Goal: Task Accomplishment & Management: Complete application form

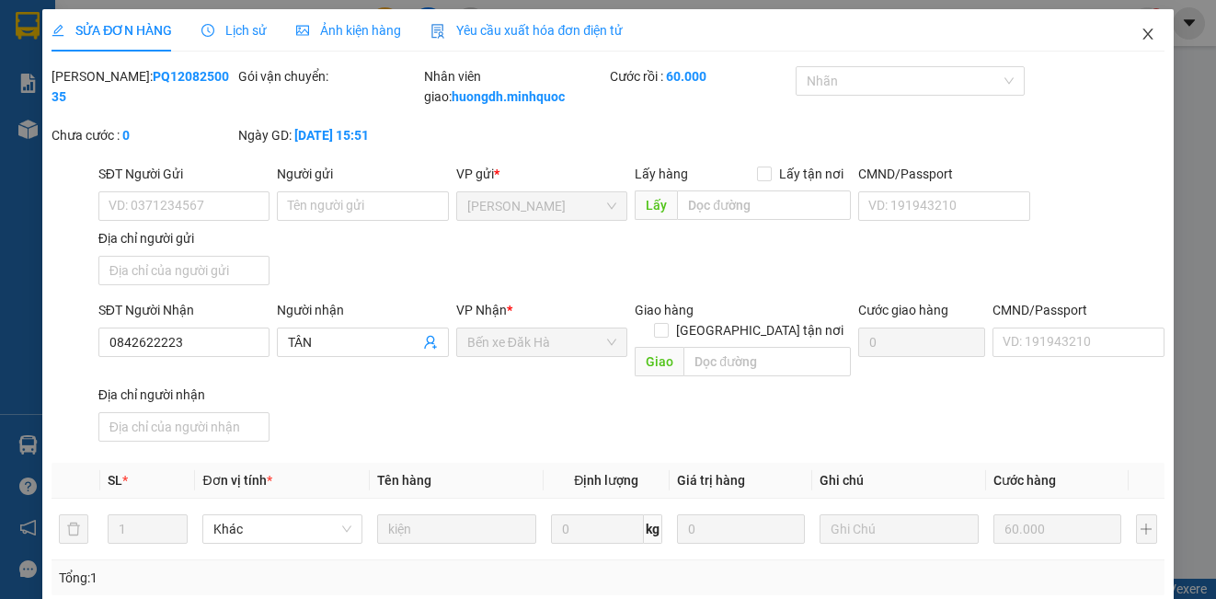
click at [1140, 34] on icon "close" at bounding box center [1147, 34] width 15 height 15
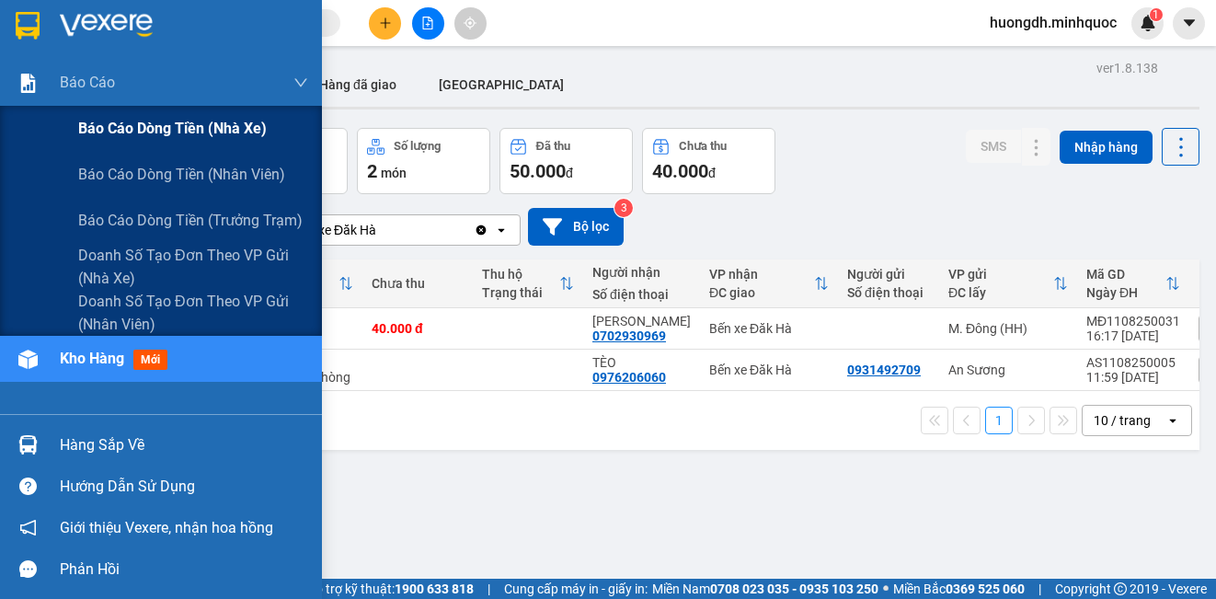
click at [135, 129] on span "Báo cáo dòng tiền (nhà xe)" at bounding box center [172, 128] width 189 height 23
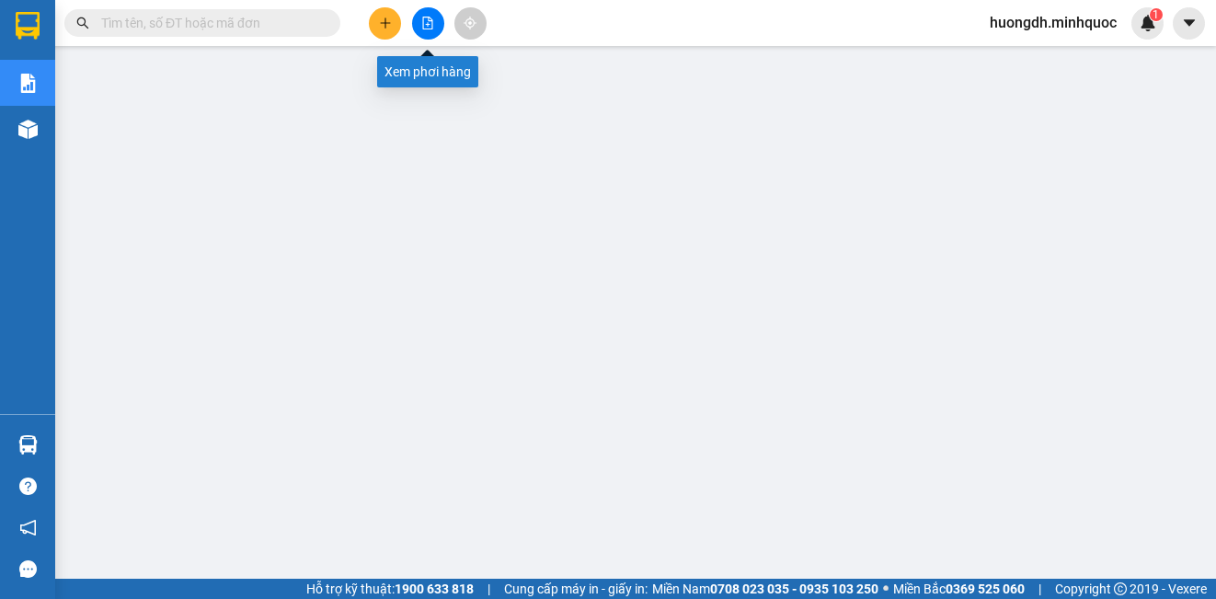
click at [423, 19] on icon "file-add" at bounding box center [428, 23] width 10 height 13
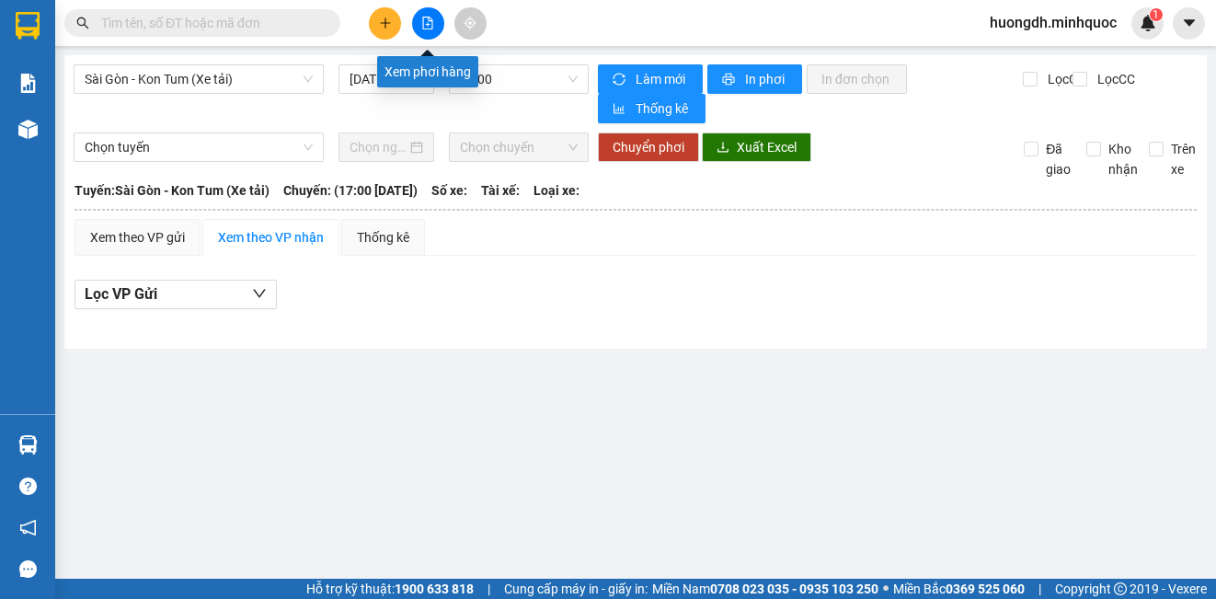
click at [432, 17] on icon "file-add" at bounding box center [427, 23] width 13 height 13
click at [434, 16] on button at bounding box center [428, 23] width 32 height 32
click at [391, 29] on icon "plus" at bounding box center [385, 23] width 13 height 13
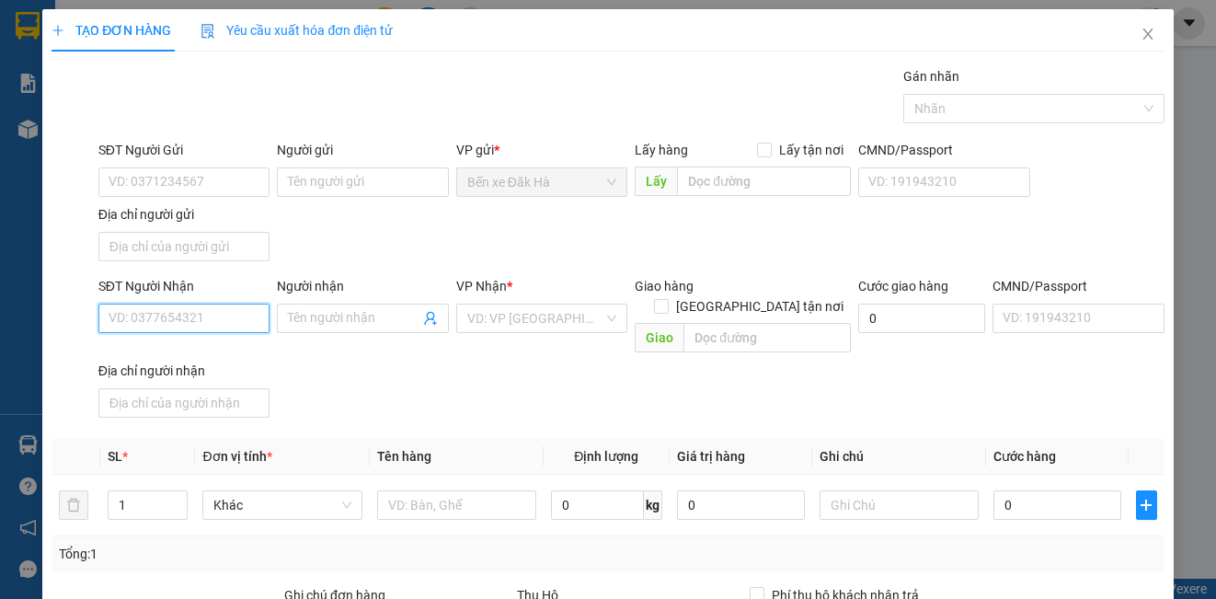
click at [207, 329] on input "SĐT Người Nhận" at bounding box center [183, 318] width 171 height 29
click at [210, 311] on input "0886777801" at bounding box center [183, 318] width 171 height 29
type input "0886777801"
click at [148, 166] on div "SĐT Người Gửi" at bounding box center [183, 154] width 171 height 28
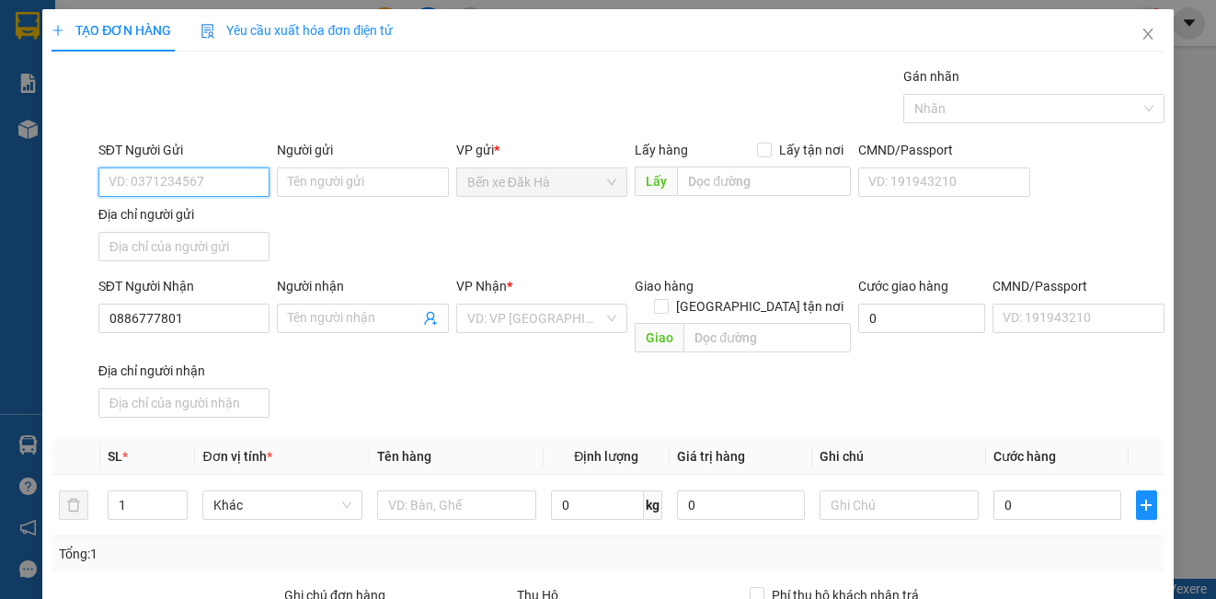
click at [147, 177] on input "SĐT Người Gửi" at bounding box center [183, 181] width 171 height 29
click at [201, 175] on input "08886777801" at bounding box center [183, 181] width 171 height 29
type input "08886777801"
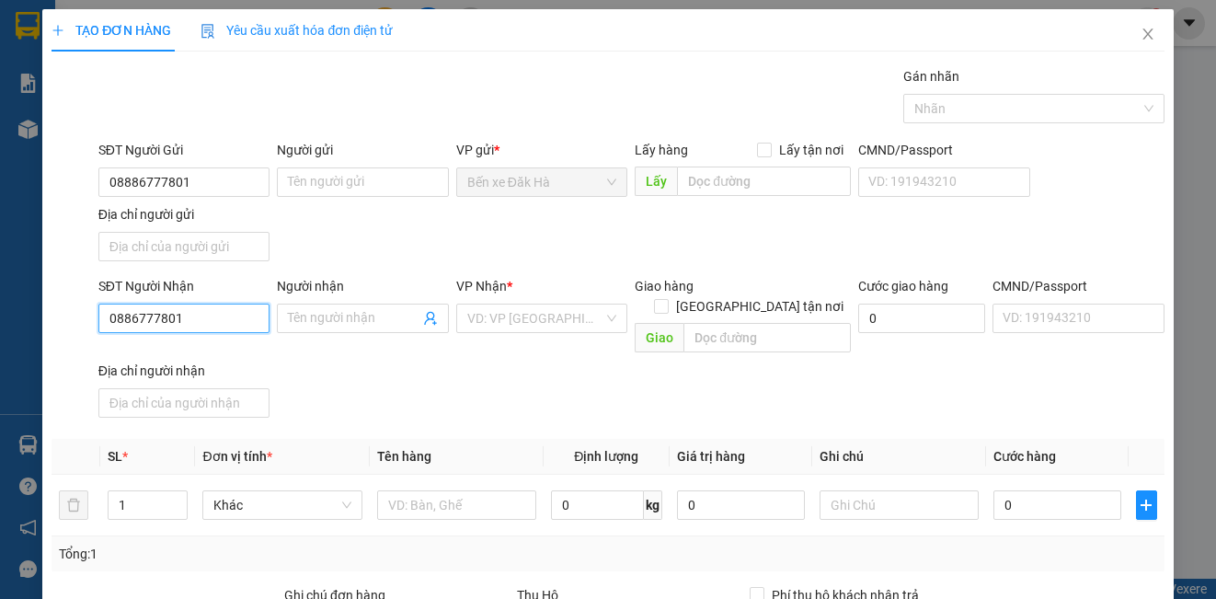
click at [216, 308] on input "0886777801" at bounding box center [183, 318] width 171 height 29
type input "0"
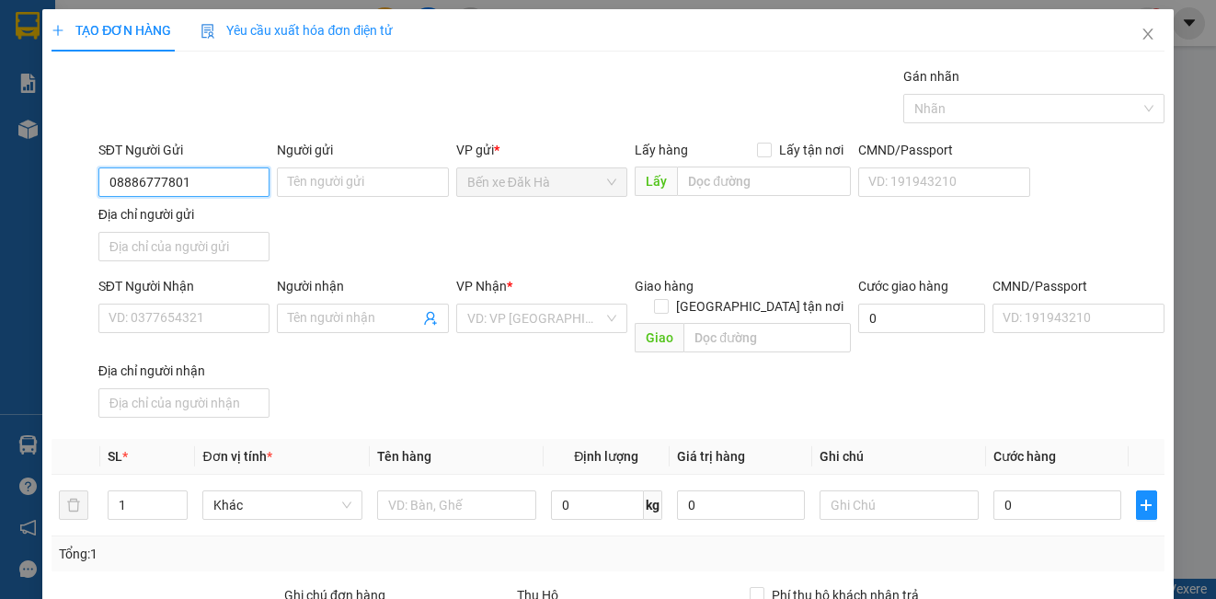
click at [202, 188] on input "08886777801" at bounding box center [183, 181] width 171 height 29
click at [137, 183] on input "08886777801" at bounding box center [183, 181] width 171 height 29
type input "0886777801"
click at [213, 219] on div "0886777801 - HƯƠNG" at bounding box center [182, 219] width 147 height 20
type input "HƯƠNG"
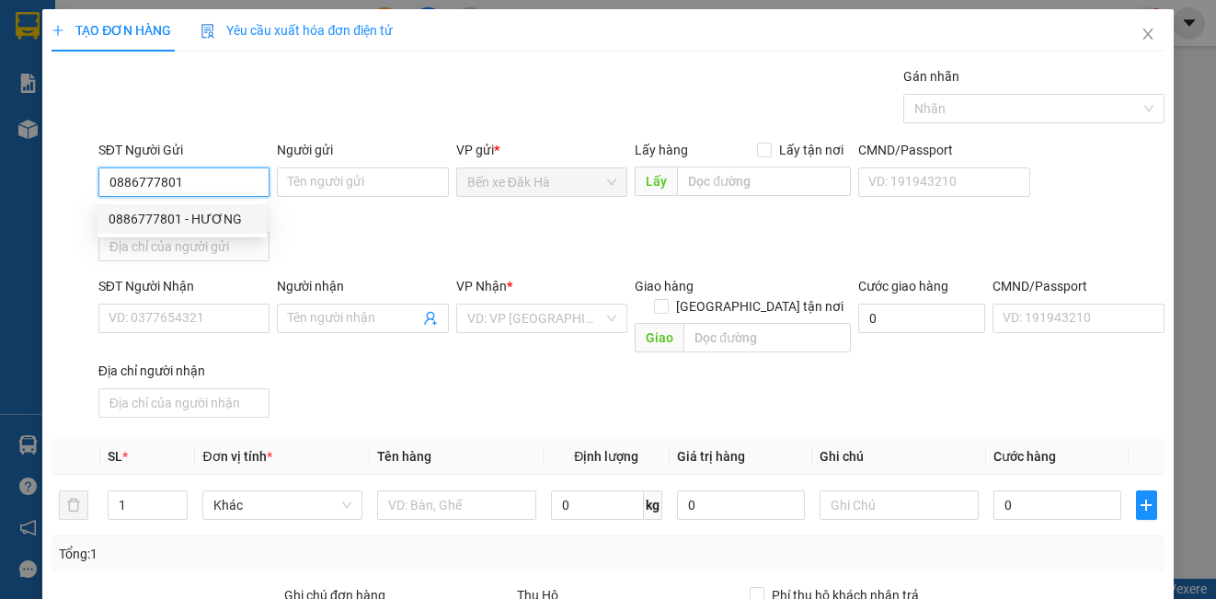
type input "0908912199"
type input "PHƯỢNG"
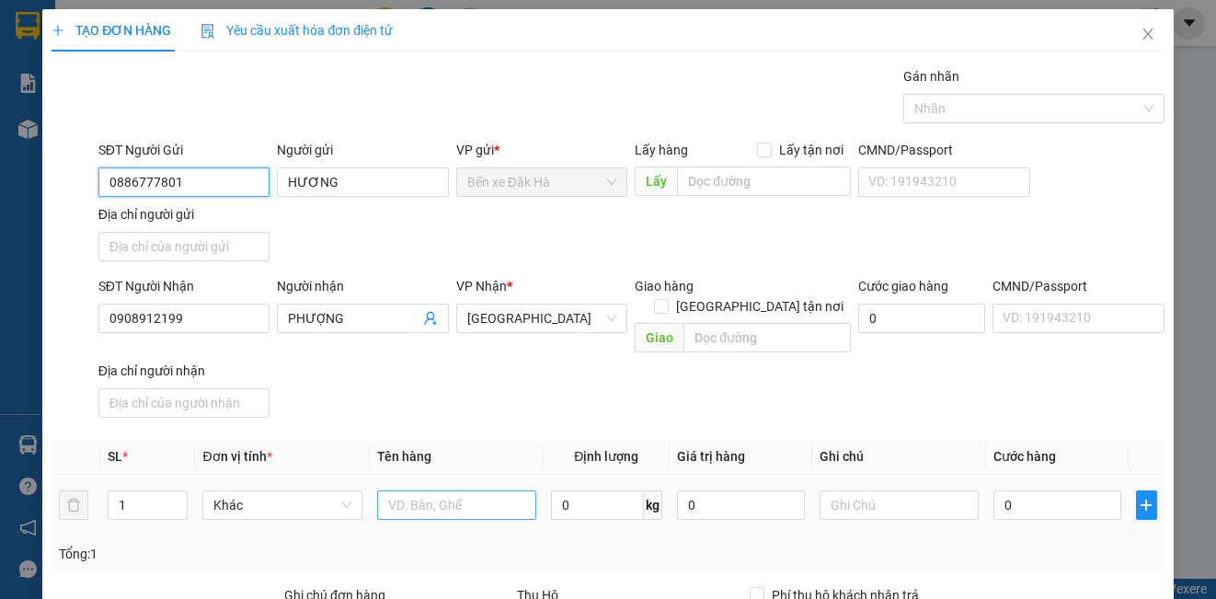
type input "0886777801"
click at [432, 490] on input "text" at bounding box center [456, 504] width 159 height 29
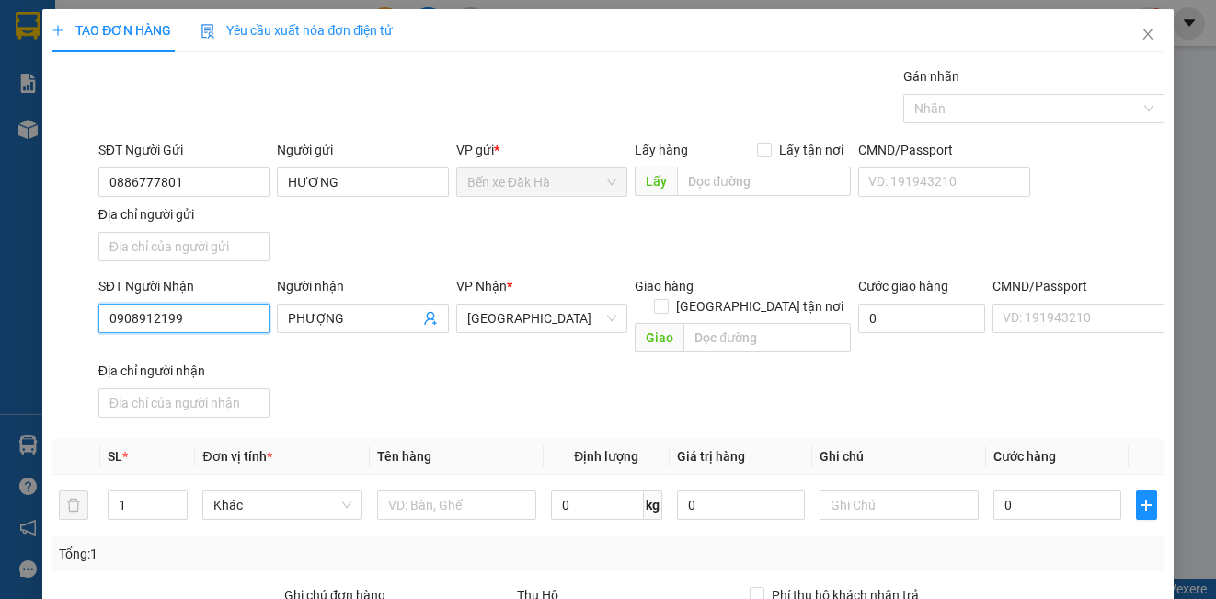
click at [234, 318] on input "0908912199" at bounding box center [183, 318] width 171 height 29
type input "0"
type input "0967651372"
click at [360, 321] on input "PHƯỢNG" at bounding box center [353, 318] width 131 height 20
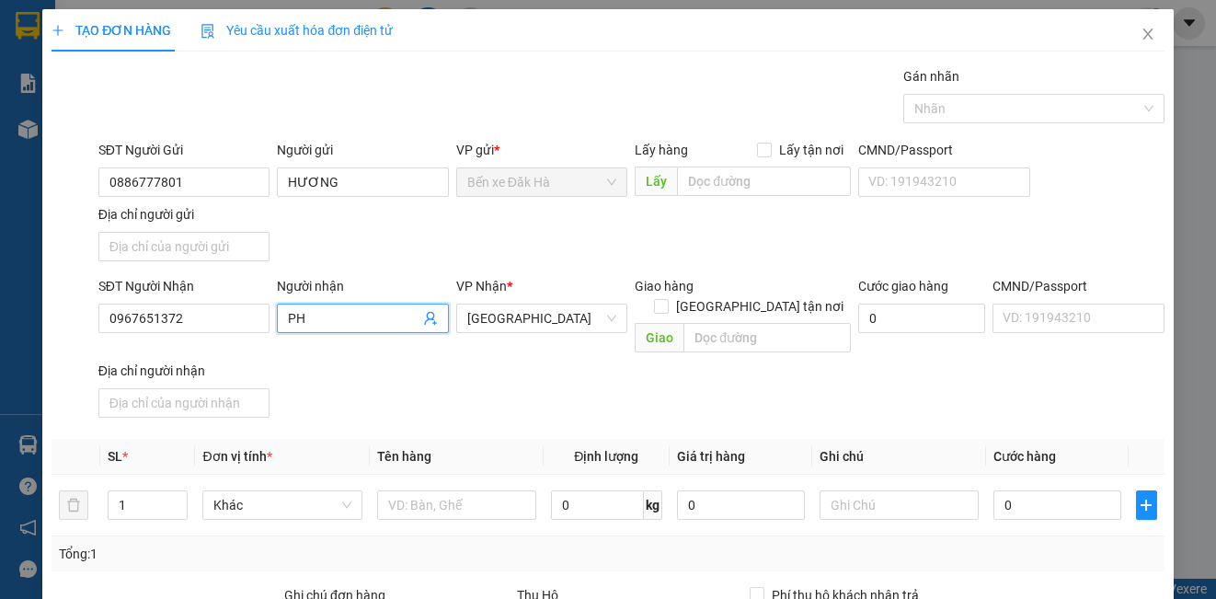
type input "P"
type input "Tình"
click at [434, 492] on input "text" at bounding box center [456, 504] width 159 height 29
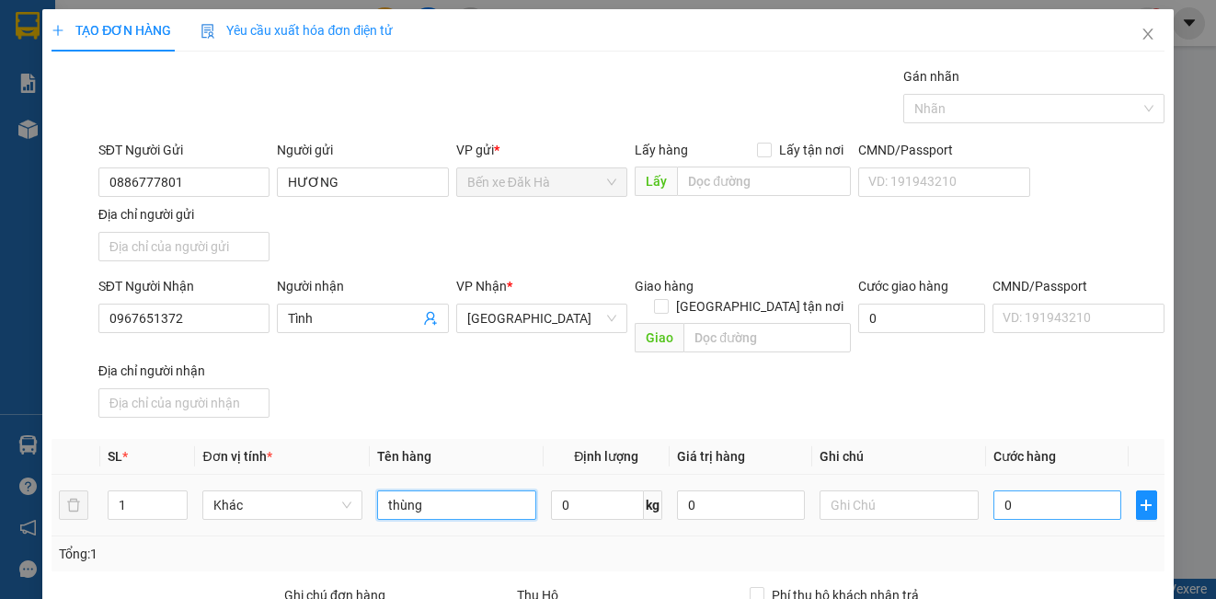
type input "thùng"
click at [1067, 490] on input "0" at bounding box center [1057, 504] width 128 height 29
type input "5"
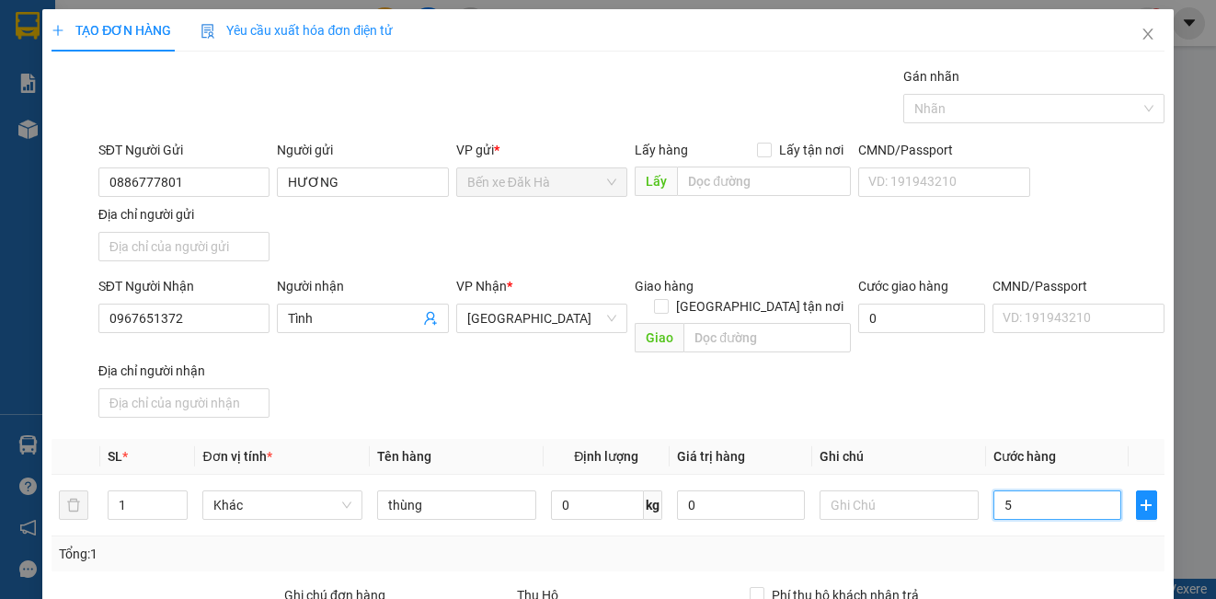
type input "50"
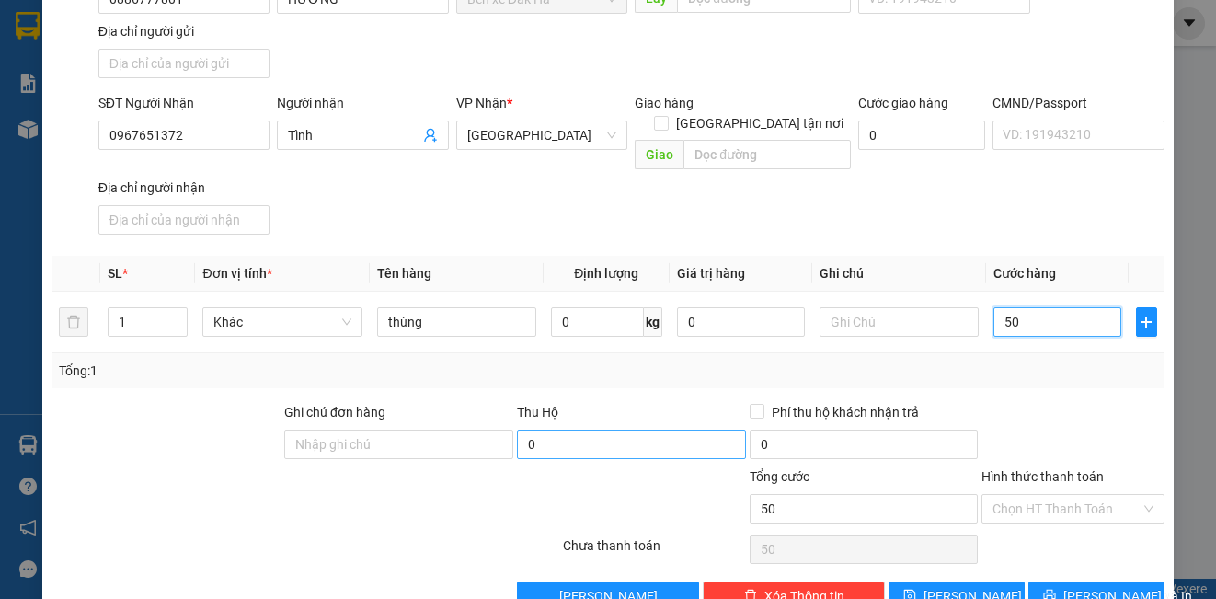
scroll to position [211, 0]
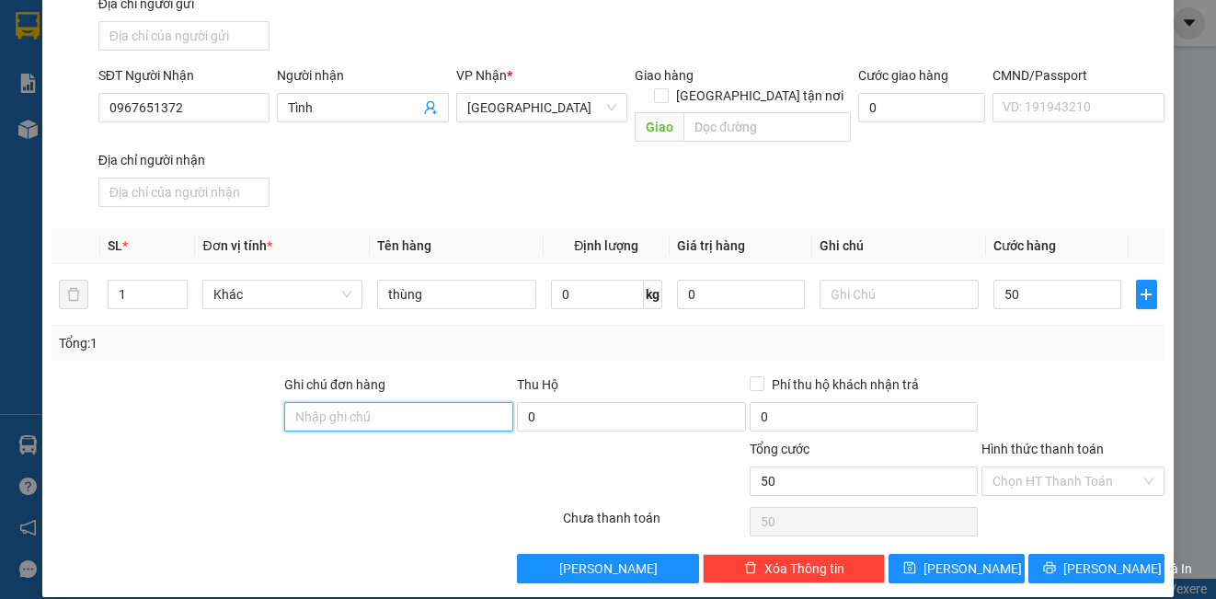
type input "50.000"
click at [448, 402] on input "Ghi chú đơn hàng" at bounding box center [398, 416] width 229 height 29
type input "DH"
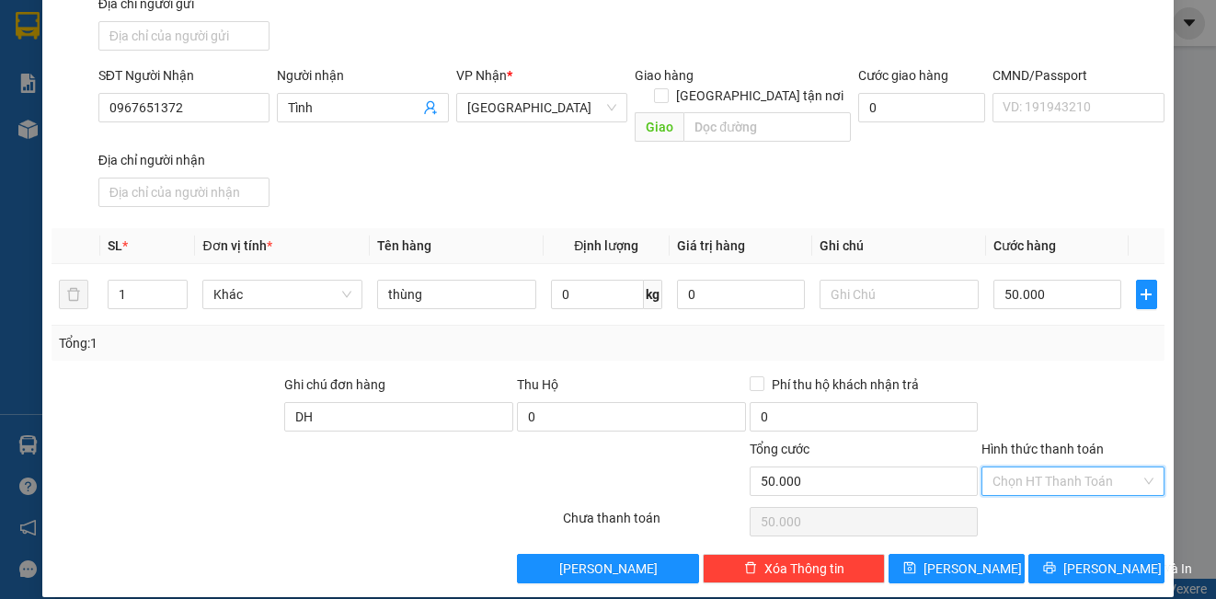
click at [1025, 467] on input "Hình thức thanh toán" at bounding box center [1065, 481] width 147 height 28
click at [1041, 504] on div "Tại văn phòng" at bounding box center [1060, 497] width 158 height 20
type input "0"
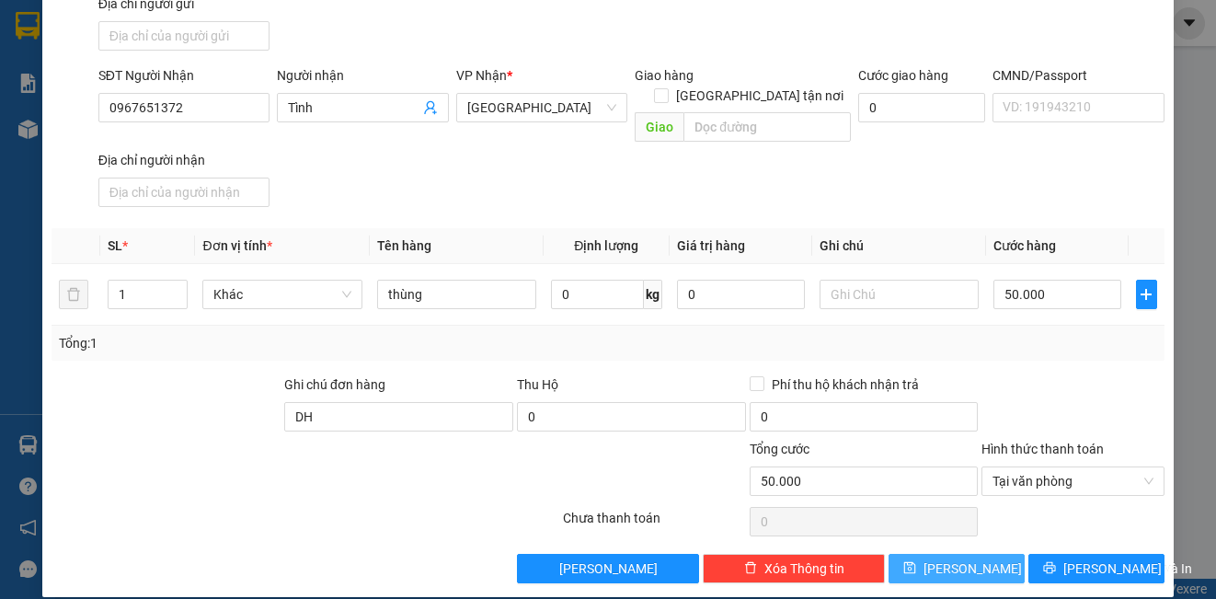
click at [1006, 554] on button "[PERSON_NAME]" at bounding box center [956, 568] width 136 height 29
type input "0"
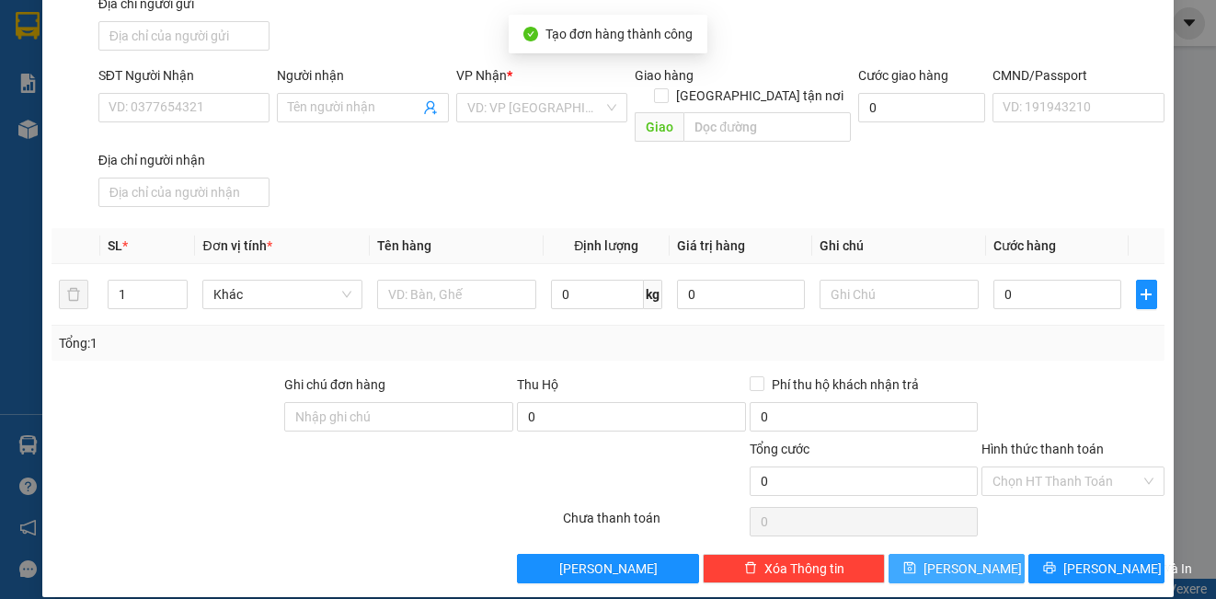
click at [987, 559] on button "[PERSON_NAME]" at bounding box center [956, 568] width 136 height 29
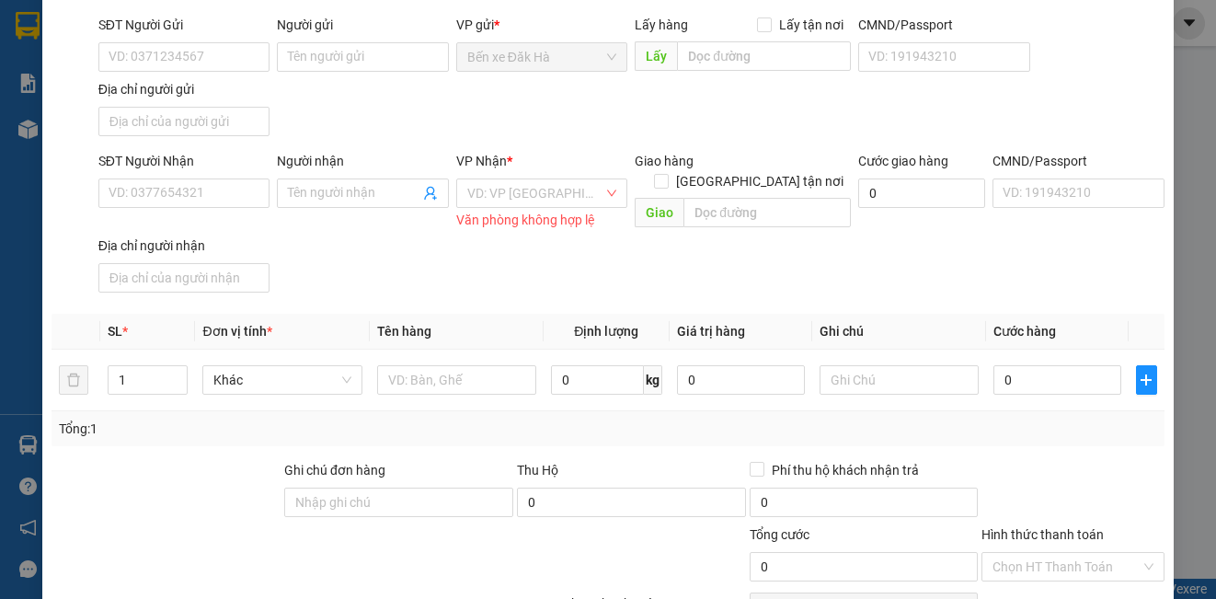
scroll to position [0, 0]
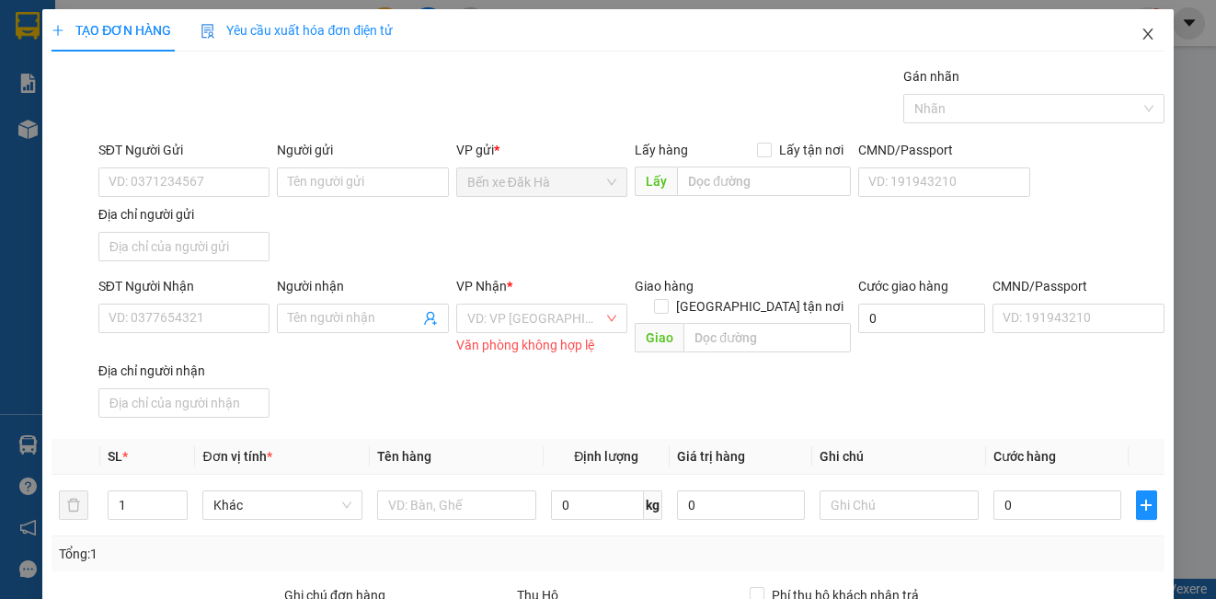
click at [1140, 41] on icon "close" at bounding box center [1147, 34] width 15 height 15
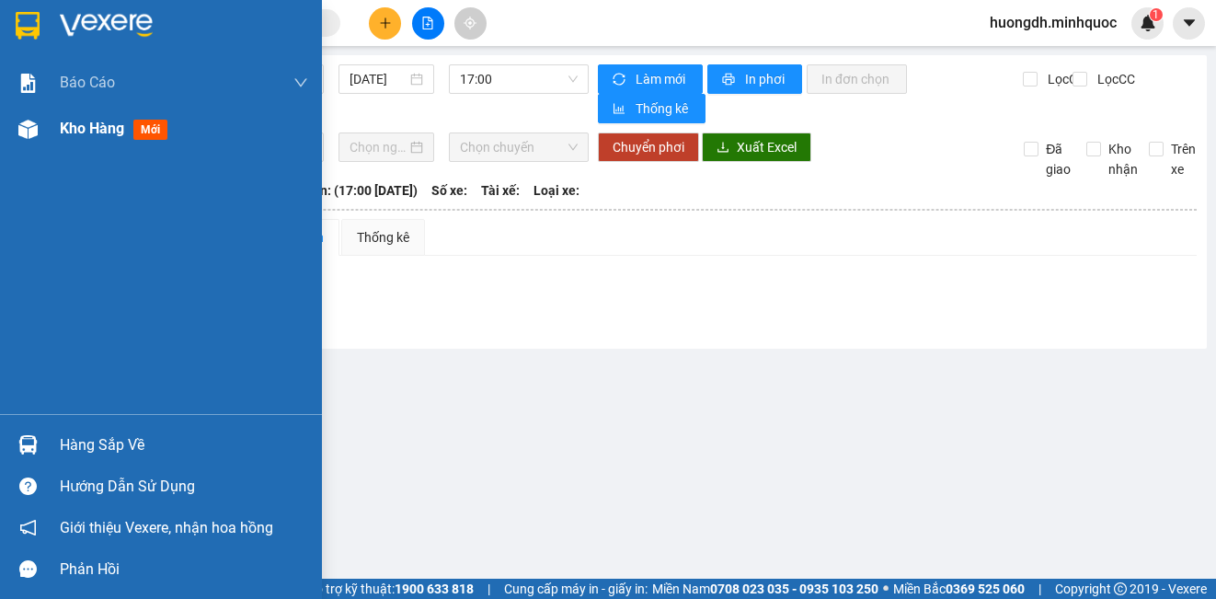
click at [59, 140] on div "Kho hàng mới" at bounding box center [161, 129] width 322 height 46
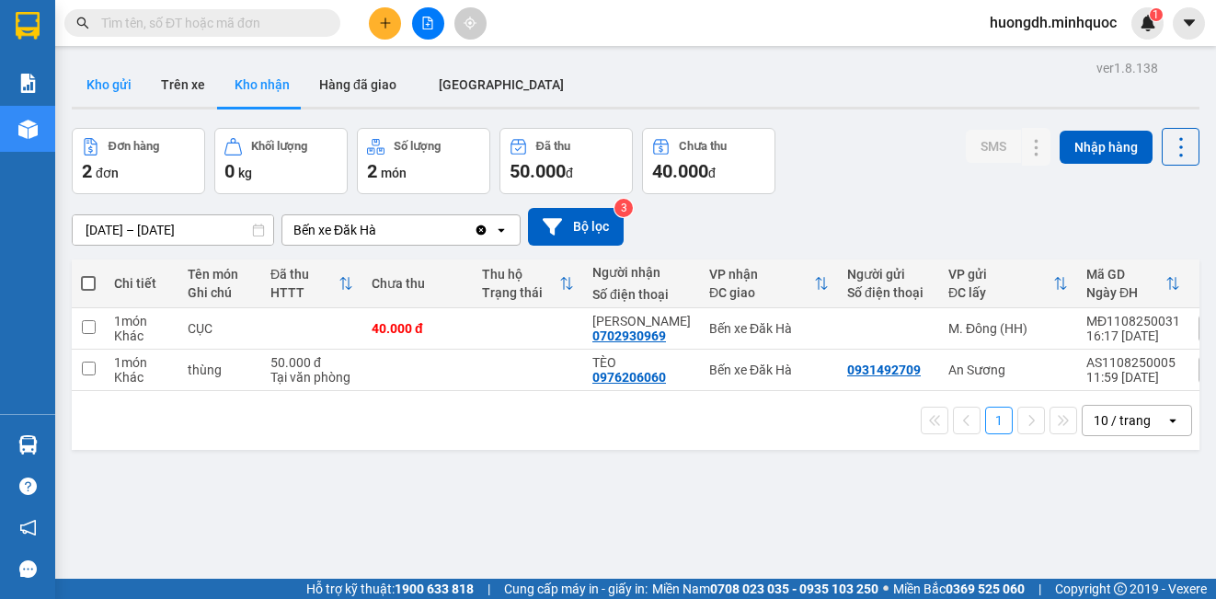
click at [125, 76] on button "Kho gửi" at bounding box center [109, 85] width 74 height 44
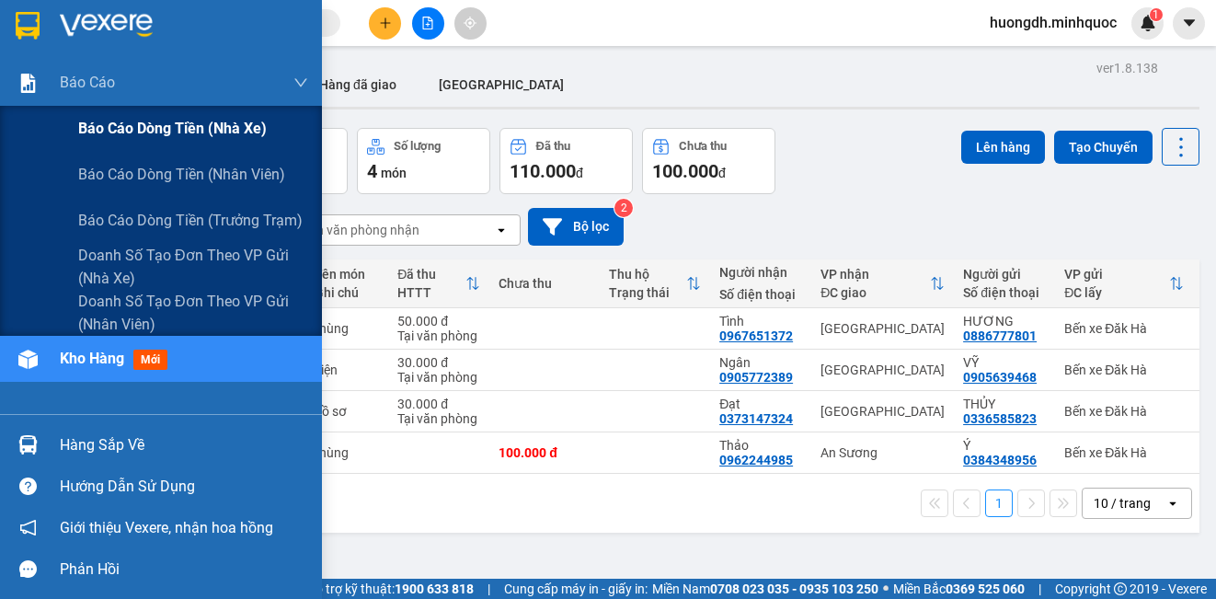
click at [87, 127] on span "Báo cáo dòng tiền (nhà xe)" at bounding box center [172, 128] width 189 height 23
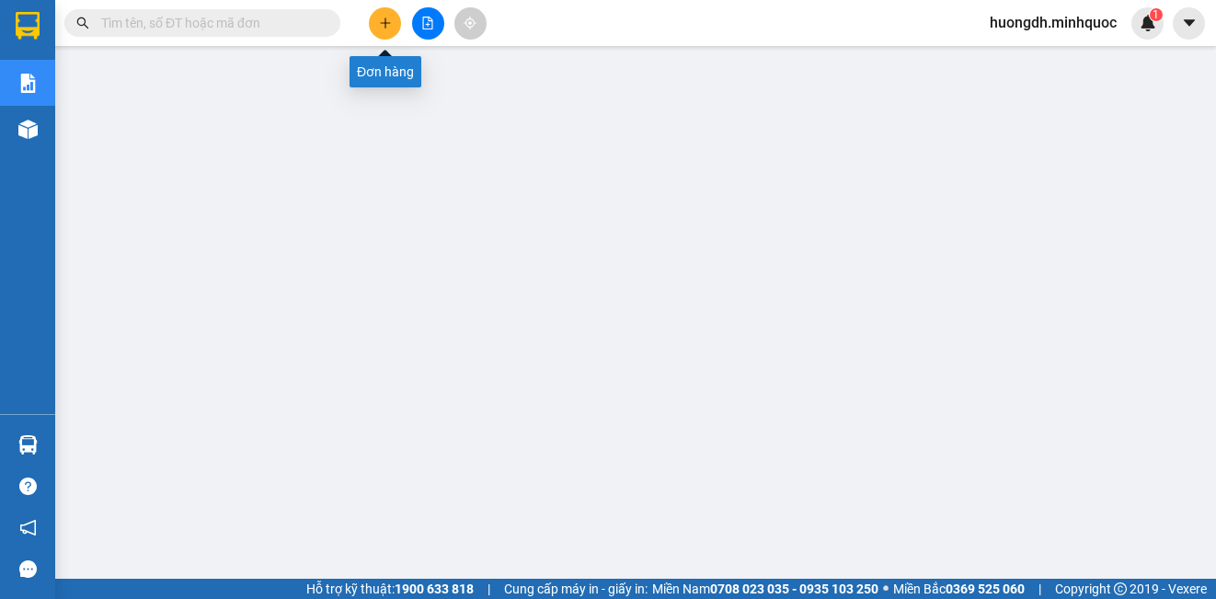
click at [389, 25] on icon "plus" at bounding box center [385, 23] width 13 height 13
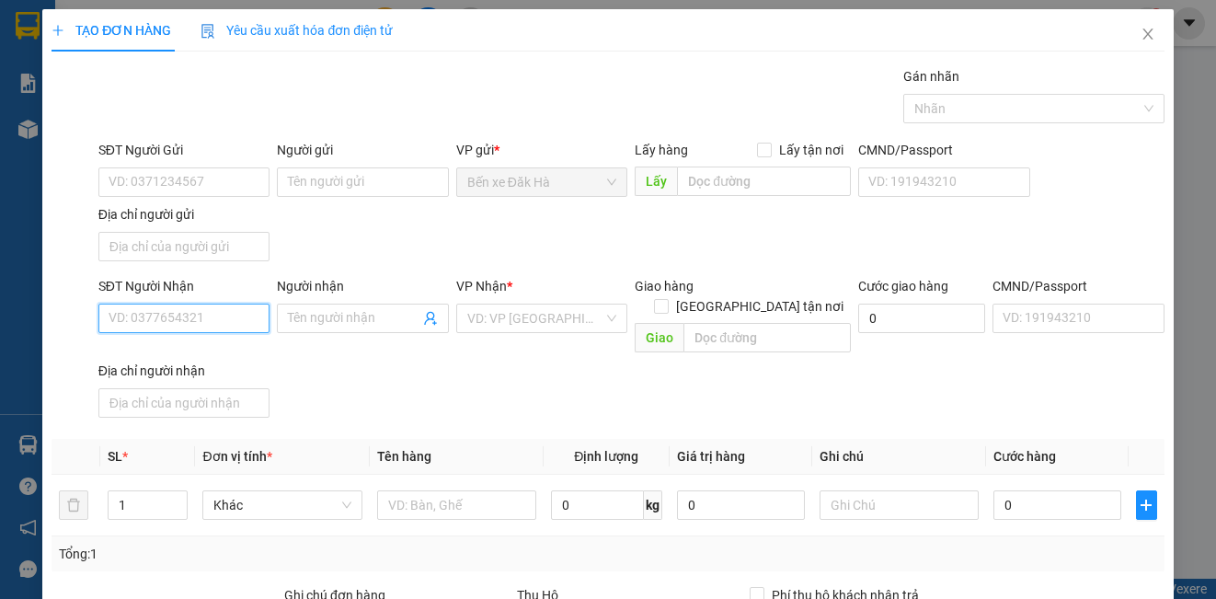
click at [223, 317] on input "SĐT Người Nhận" at bounding box center [183, 318] width 171 height 29
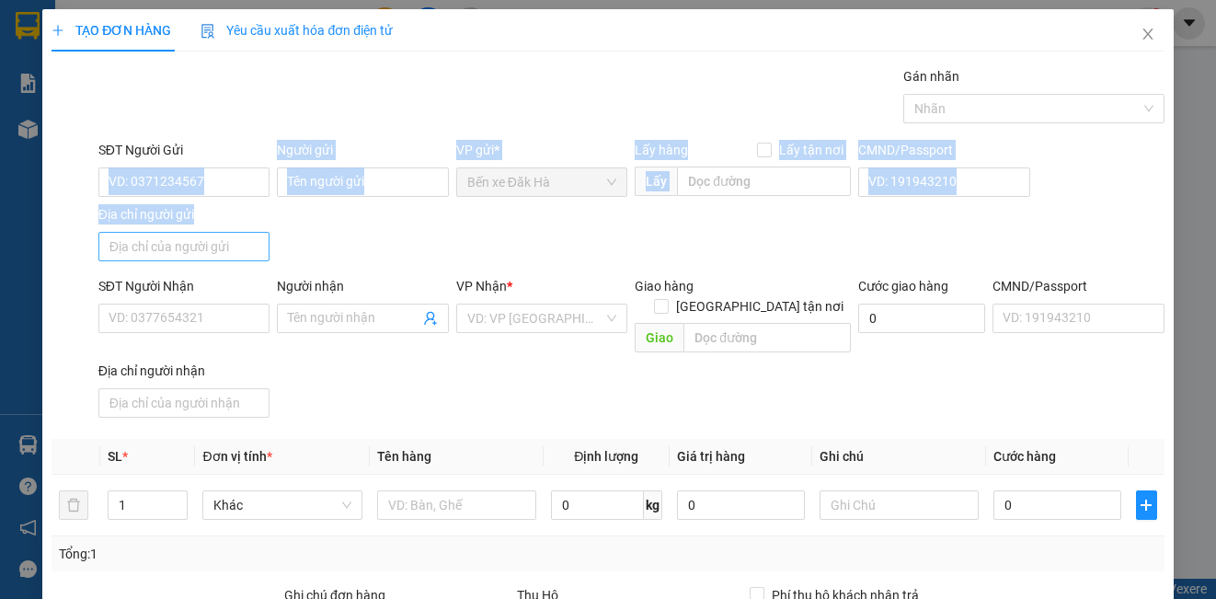
drag, startPoint x: 216, startPoint y: 201, endPoint x: 262, endPoint y: 247, distance: 65.0
click at [262, 194] on div "SĐT Người Gửi VD: 0371234567 Người gửi Tên người gửi VP gửi * Bến xe Đăk Hà Lấy…" at bounding box center [631, 204] width 1073 height 129
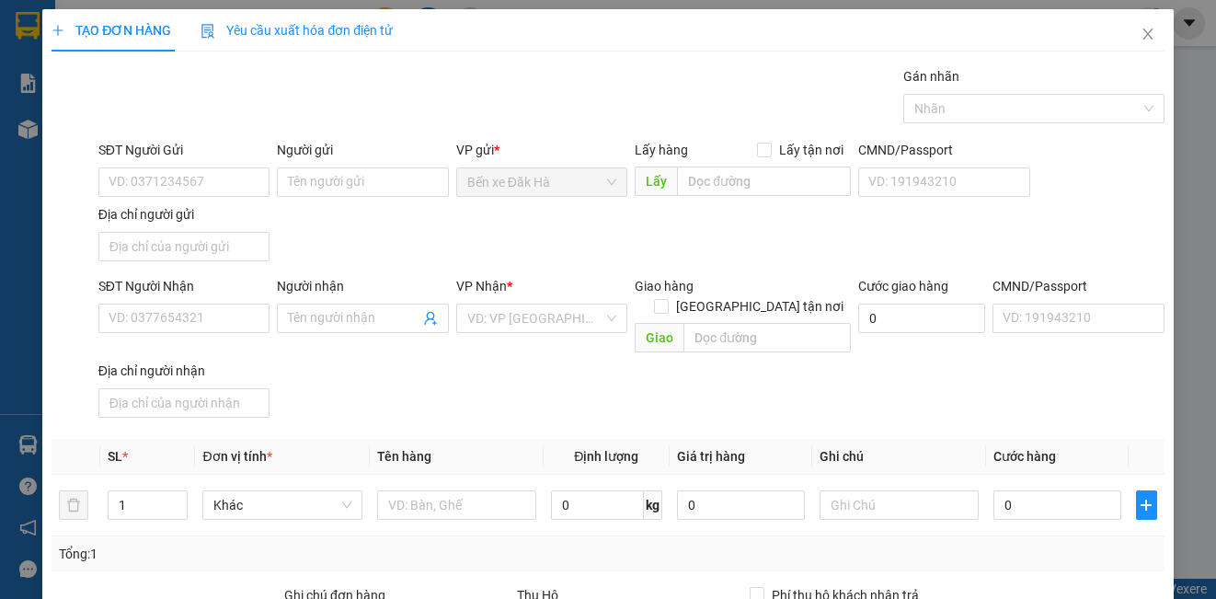
click at [326, 267] on div "SĐT Người Gửi VD: 0371234567 Người gửi Tên người gửi VP gửi * Bến xe Đăk Hà Lấy…" at bounding box center [631, 204] width 1073 height 129
click at [180, 177] on input "SĐT Người Gửi" at bounding box center [183, 181] width 171 height 29
type input "0974406868"
click at [189, 311] on input "SĐT Người Nhận" at bounding box center [183, 318] width 171 height 29
click at [204, 312] on input "0975925928" at bounding box center [183, 318] width 171 height 29
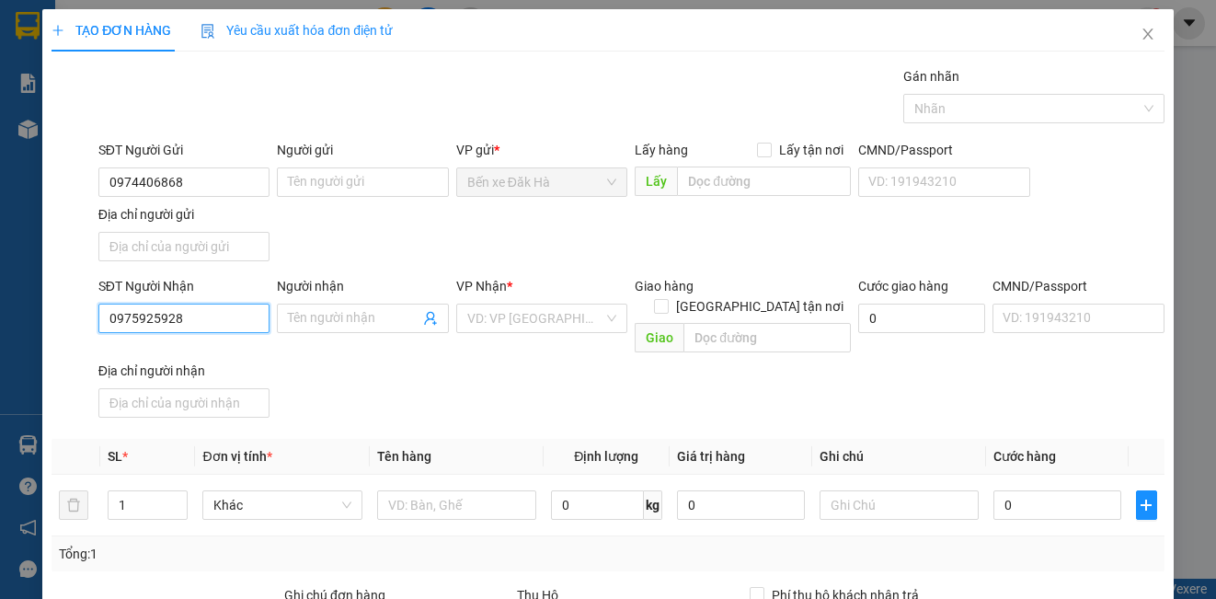
click at [204, 312] on input "0975925928" at bounding box center [183, 318] width 171 height 29
click at [222, 323] on input "0975925928" at bounding box center [183, 318] width 171 height 29
type input "0975925928"
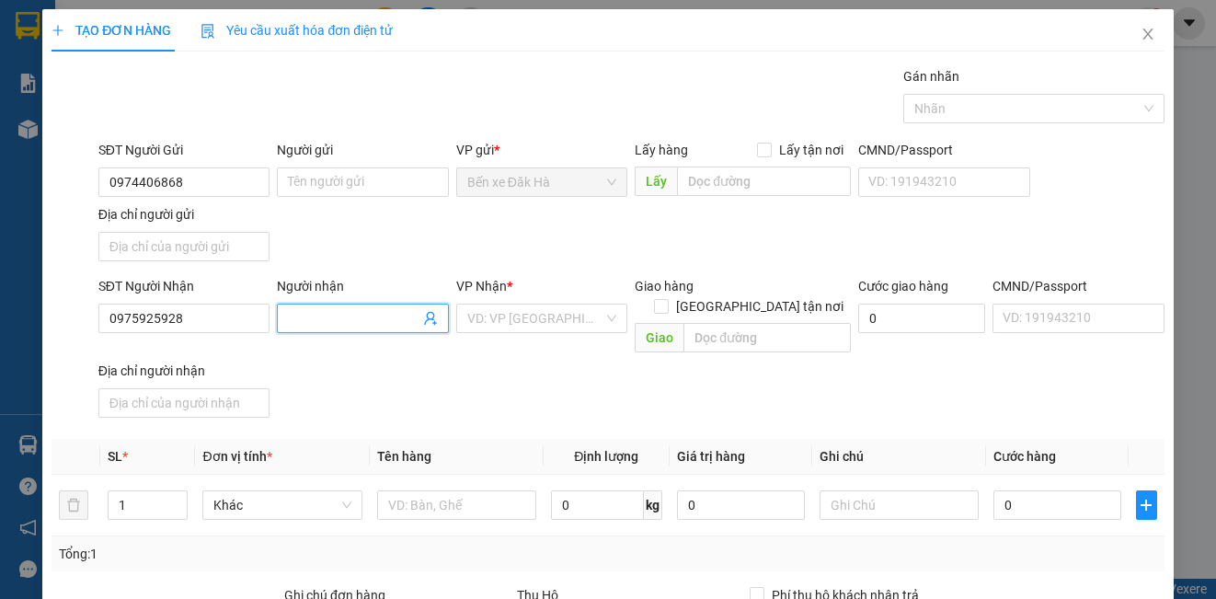
click at [305, 313] on input "Người nhận" at bounding box center [353, 318] width 131 height 20
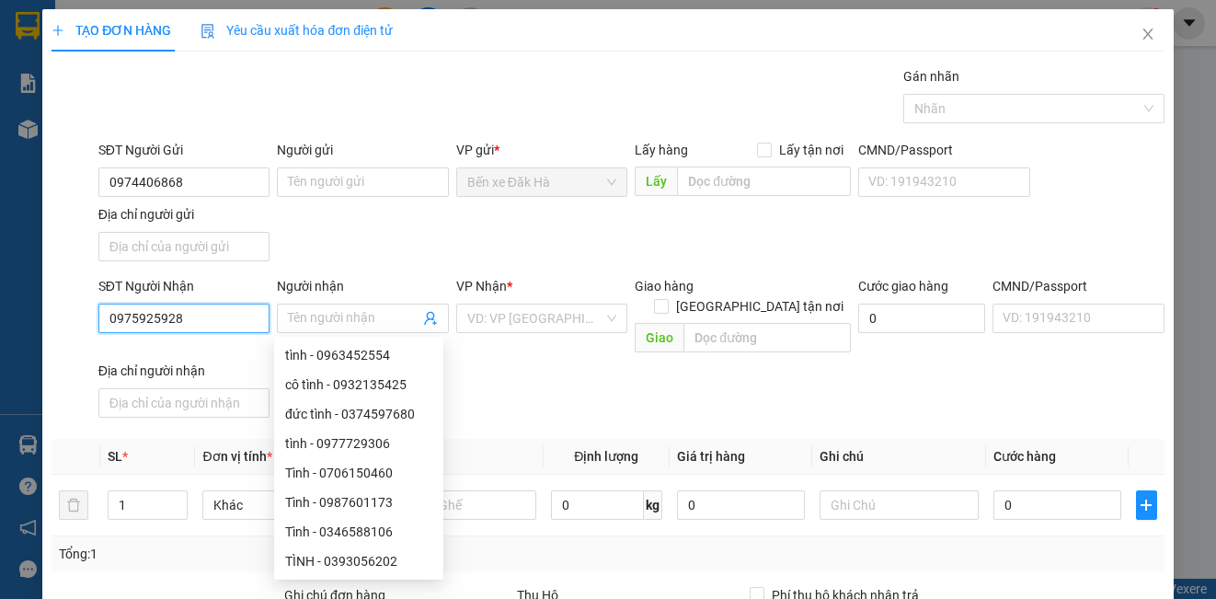
click at [218, 316] on input "0975925928" at bounding box center [183, 318] width 171 height 29
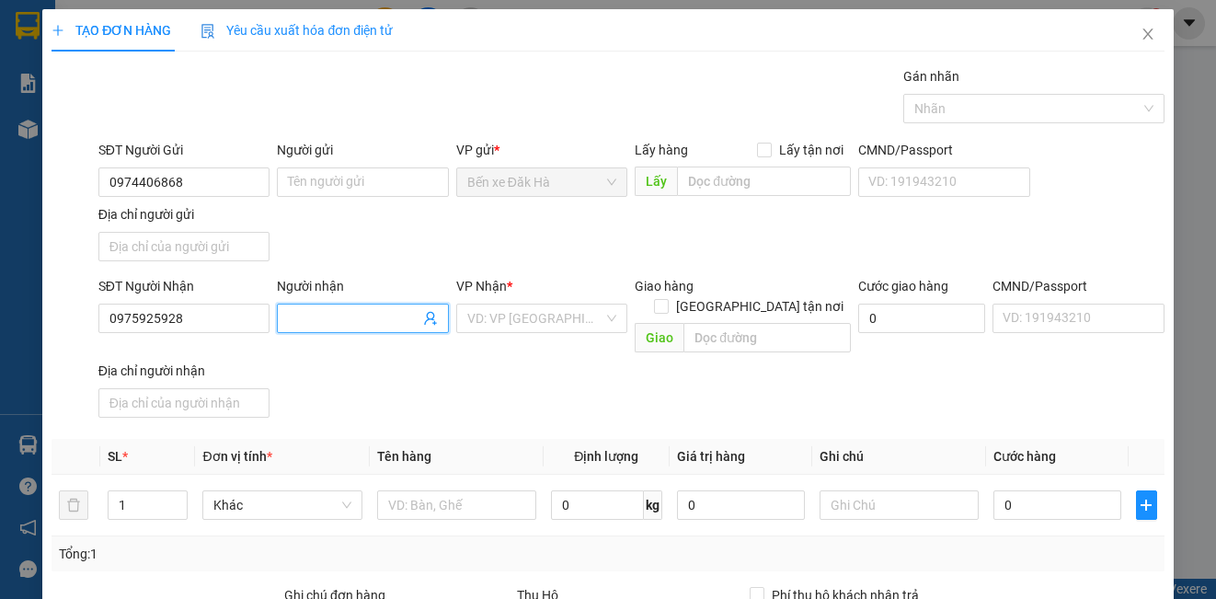
click at [364, 321] on input "Người nhận" at bounding box center [353, 318] width 131 height 20
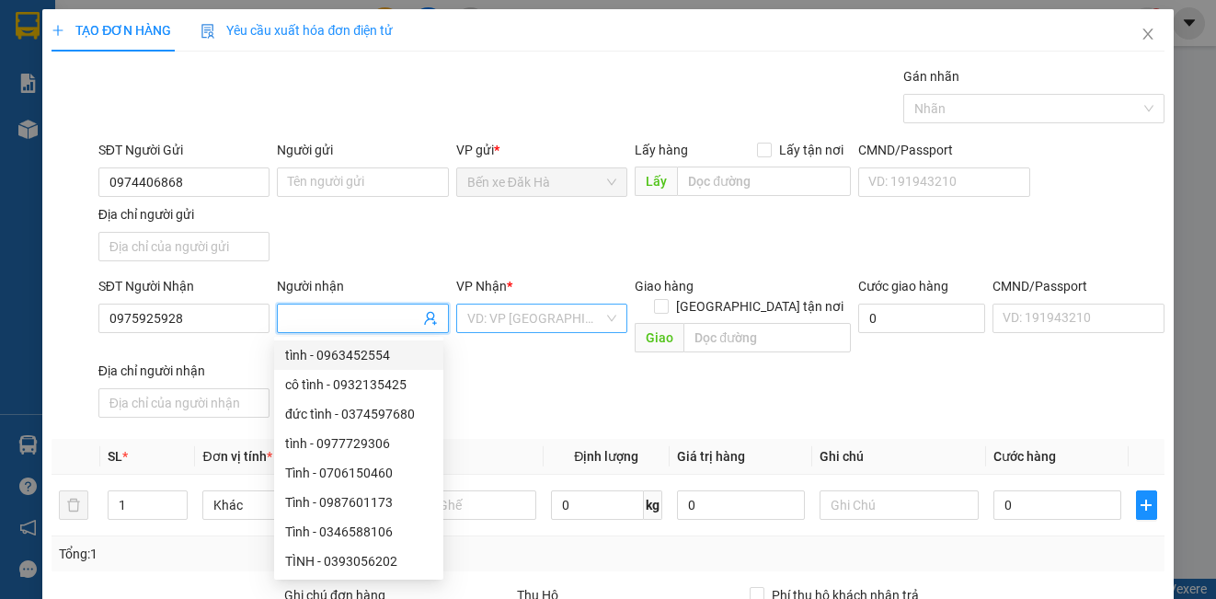
click at [544, 322] on input "search" at bounding box center [535, 318] width 136 height 28
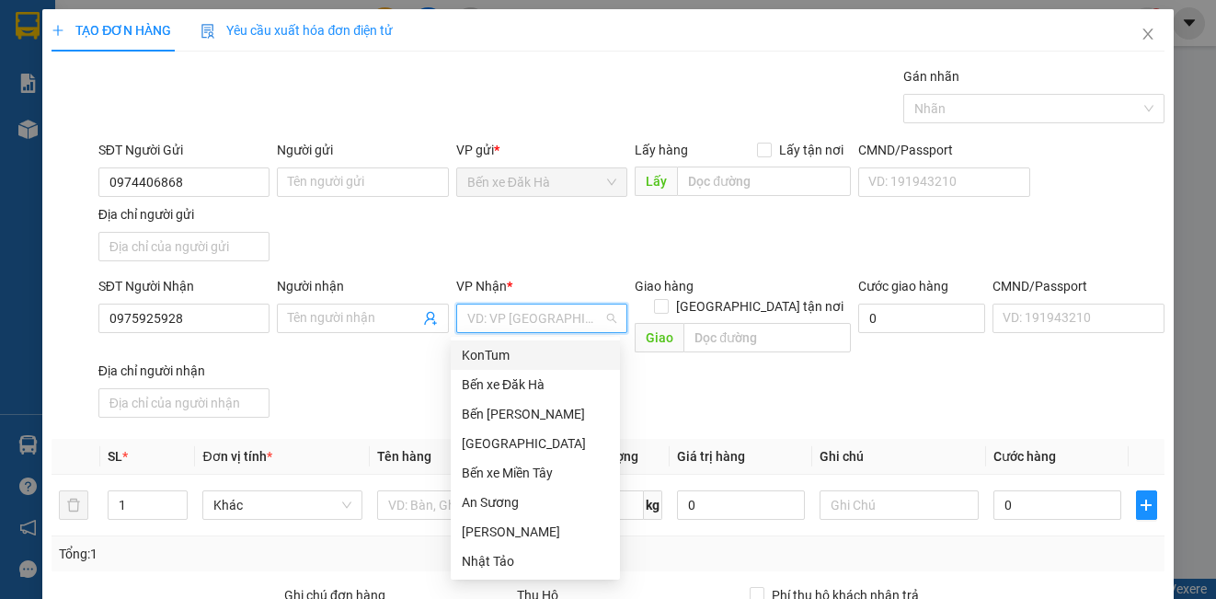
click at [521, 315] on input "search" at bounding box center [535, 318] width 136 height 28
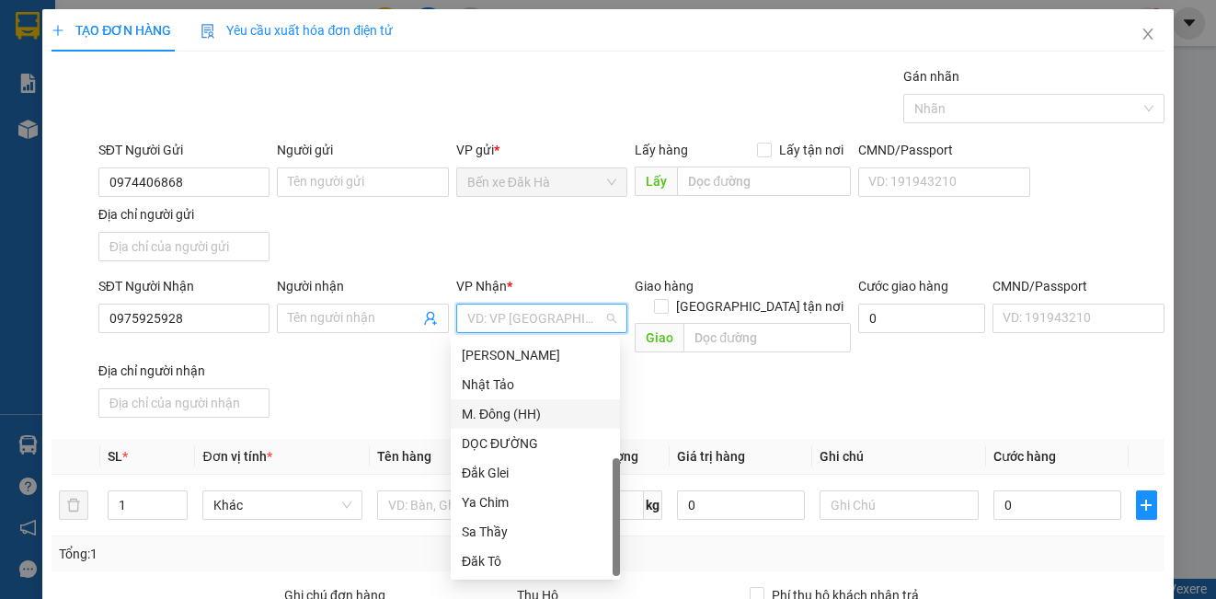
click at [516, 414] on div "M. Đông (HH)" at bounding box center [535, 414] width 147 height 20
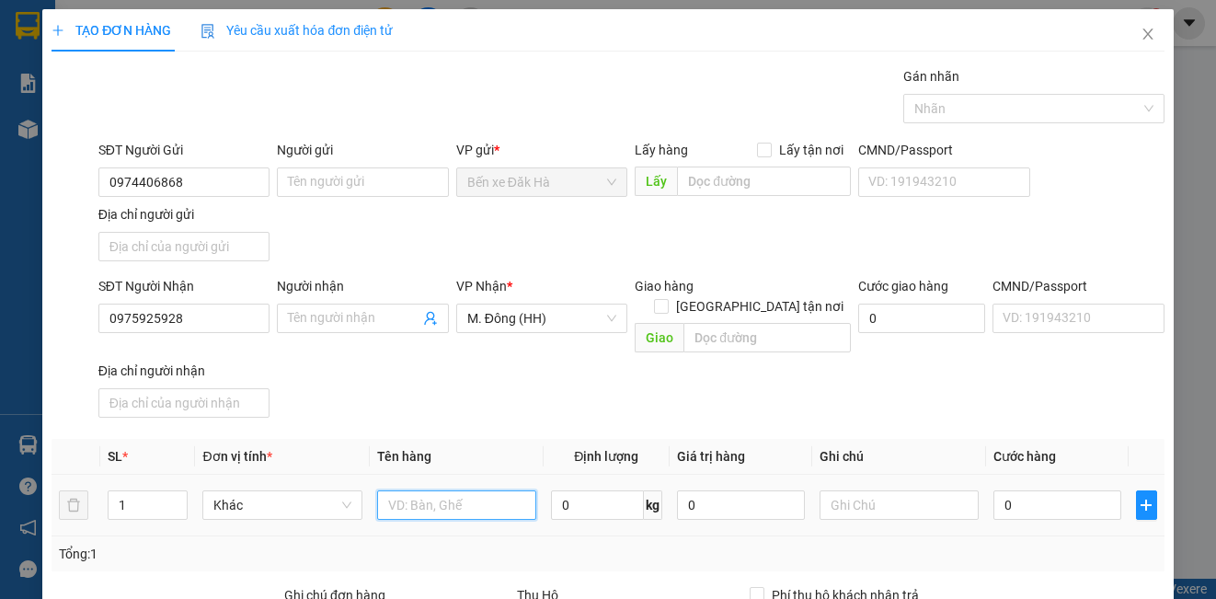
click at [486, 490] on input "text" at bounding box center [456, 504] width 159 height 29
type input "kiện"
click at [1065, 490] on input "0" at bounding box center [1057, 504] width 128 height 29
type input "8"
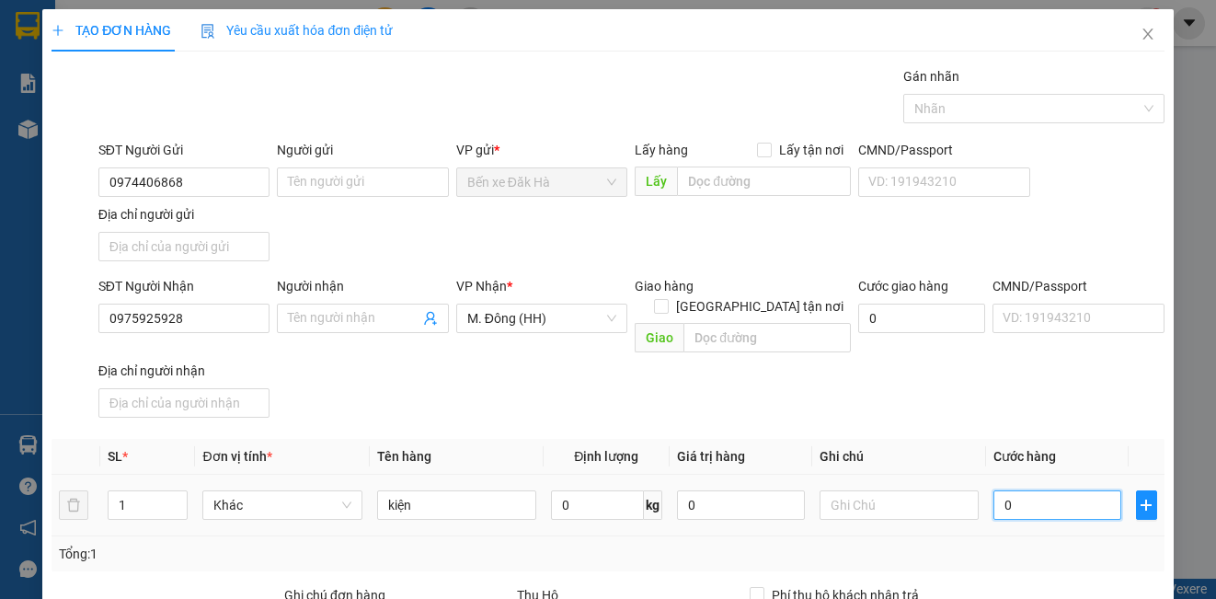
type input "8"
type input "80"
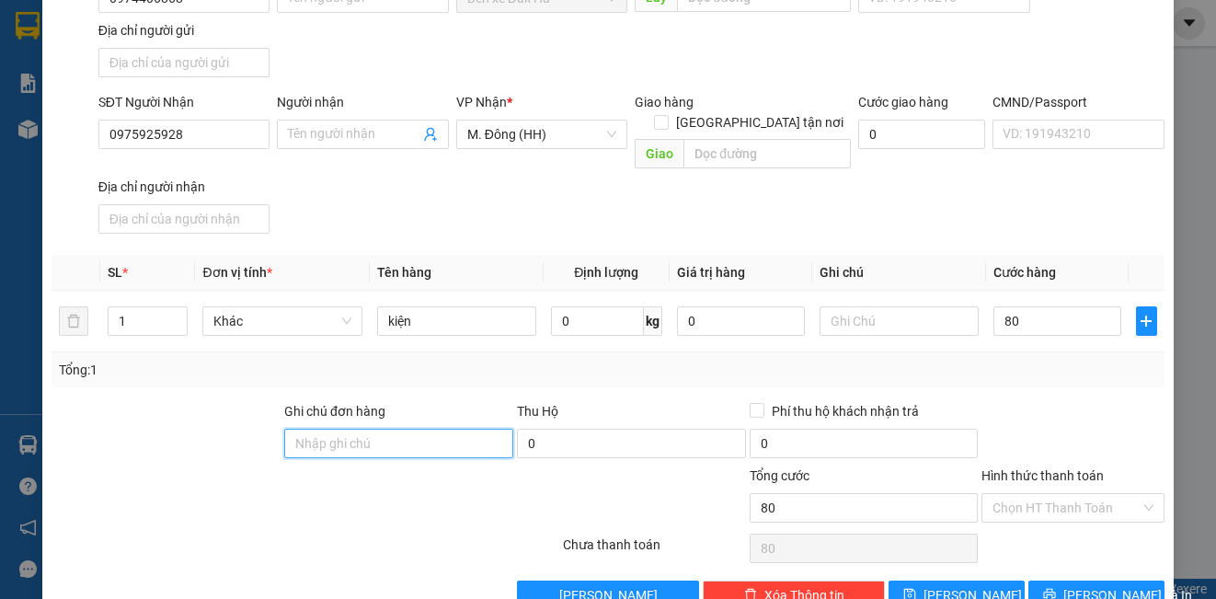
type input "80.000"
click at [374, 430] on input "Ghi chú đơn hàng" at bounding box center [398, 443] width 229 height 29
type input "bể k đền.gọi grap giúp e"
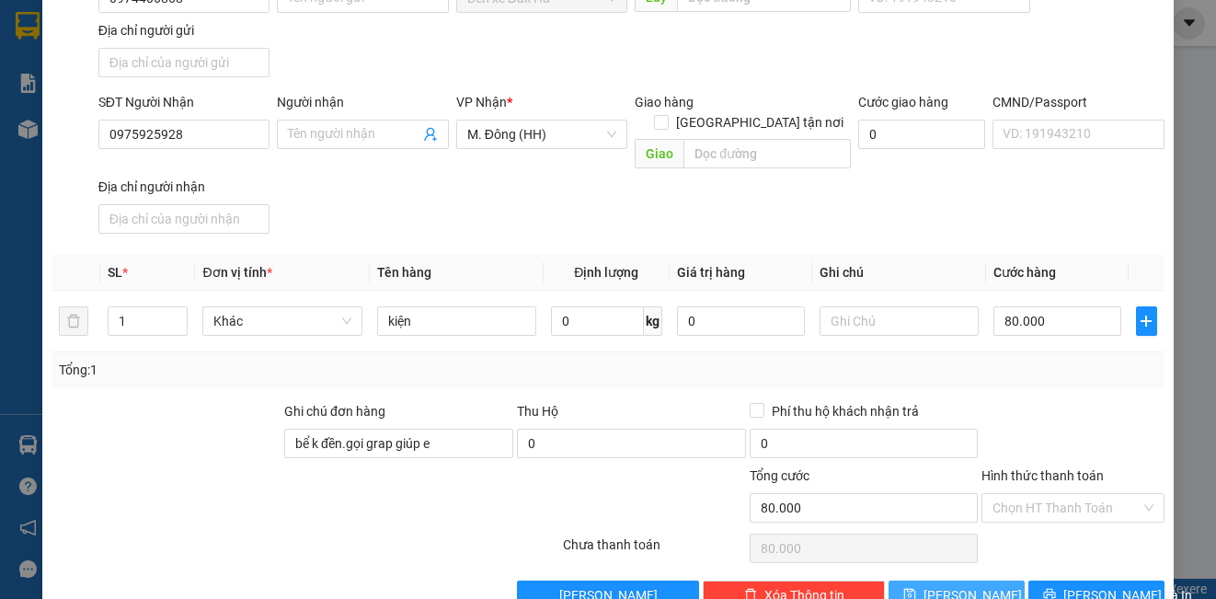
click at [975, 581] on button "[PERSON_NAME]" at bounding box center [956, 594] width 136 height 29
type input "0"
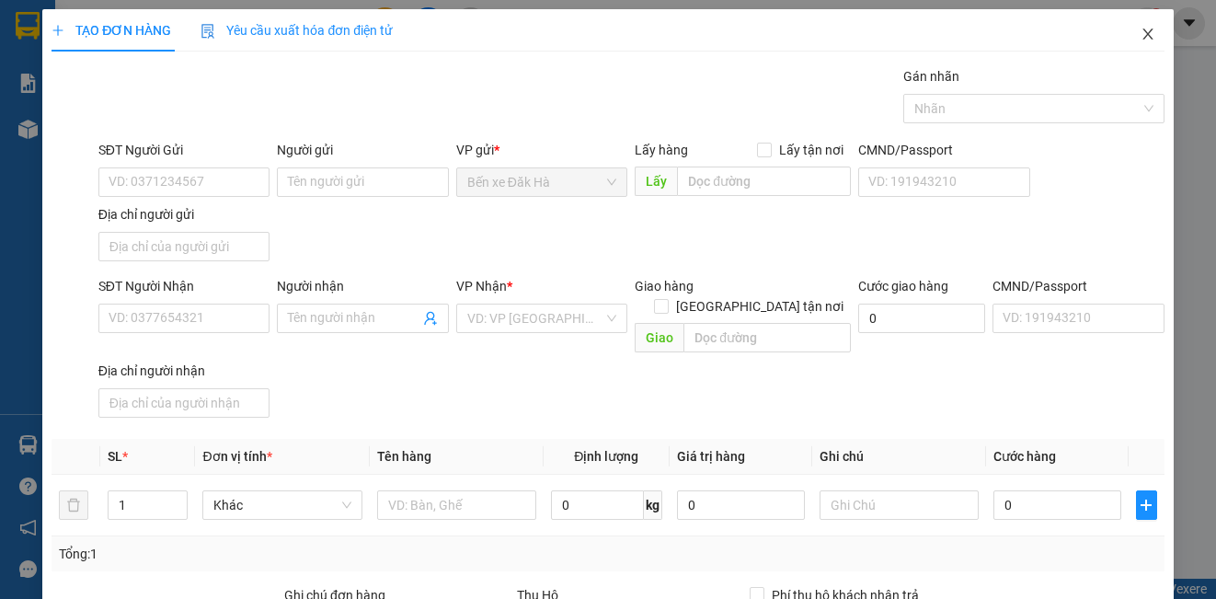
click at [1140, 34] on icon "close" at bounding box center [1147, 34] width 15 height 15
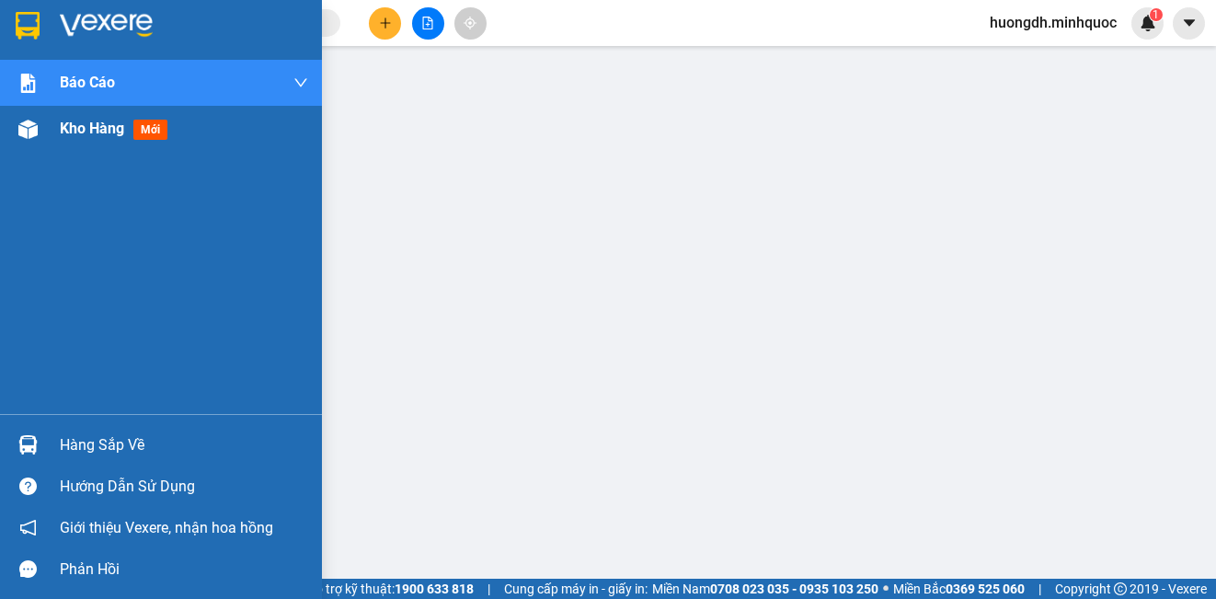
click at [30, 137] on img at bounding box center [27, 129] width 19 height 19
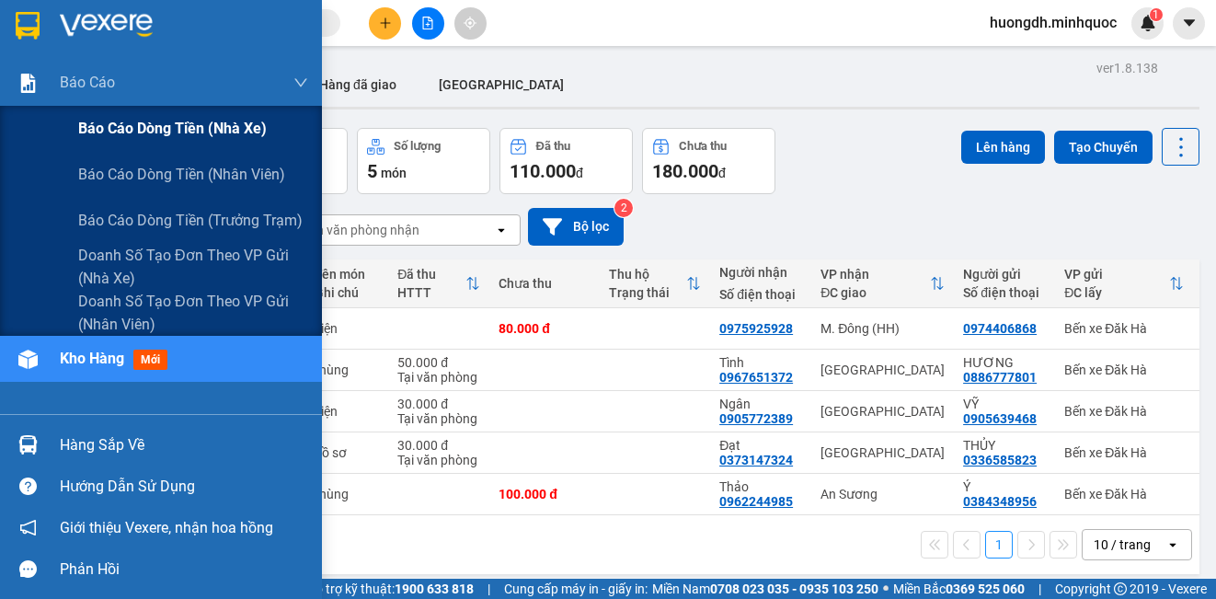
click at [124, 140] on span "Báo cáo dòng tiền (nhà xe)" at bounding box center [172, 128] width 189 height 23
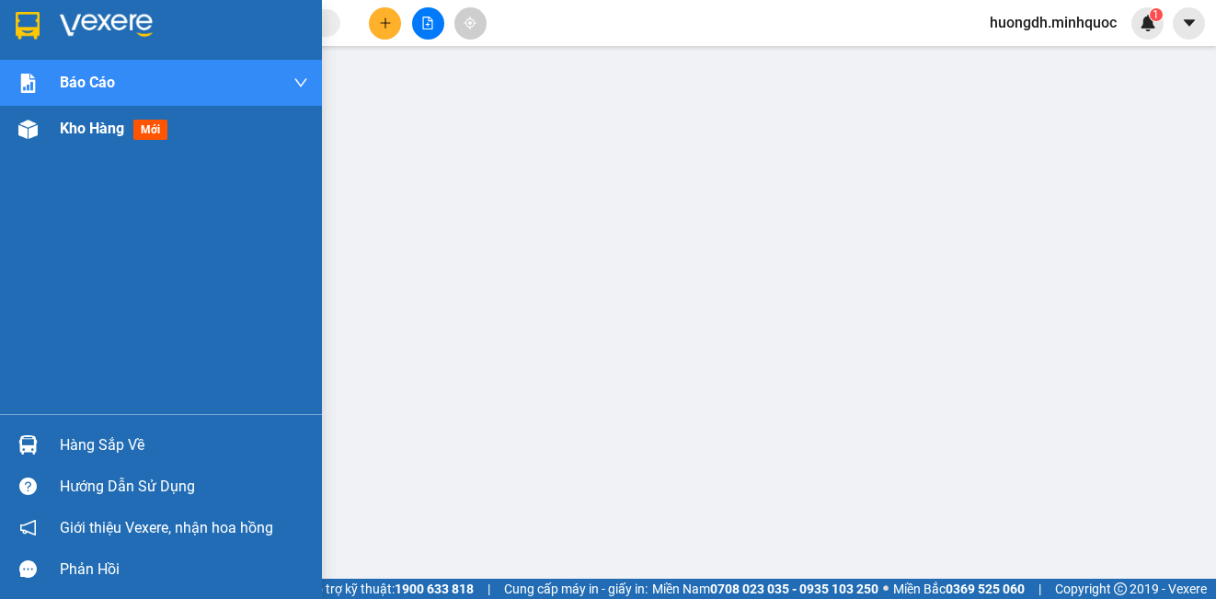
click at [29, 126] on img at bounding box center [27, 129] width 19 height 19
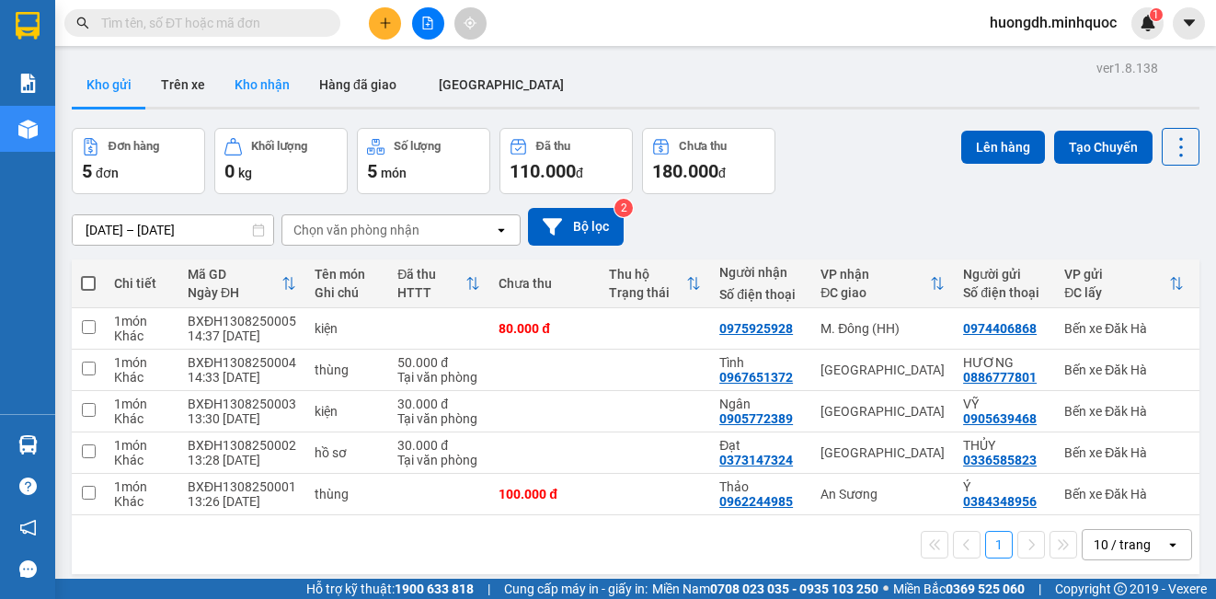
click at [262, 90] on button "Kho nhận" at bounding box center [262, 85] width 85 height 44
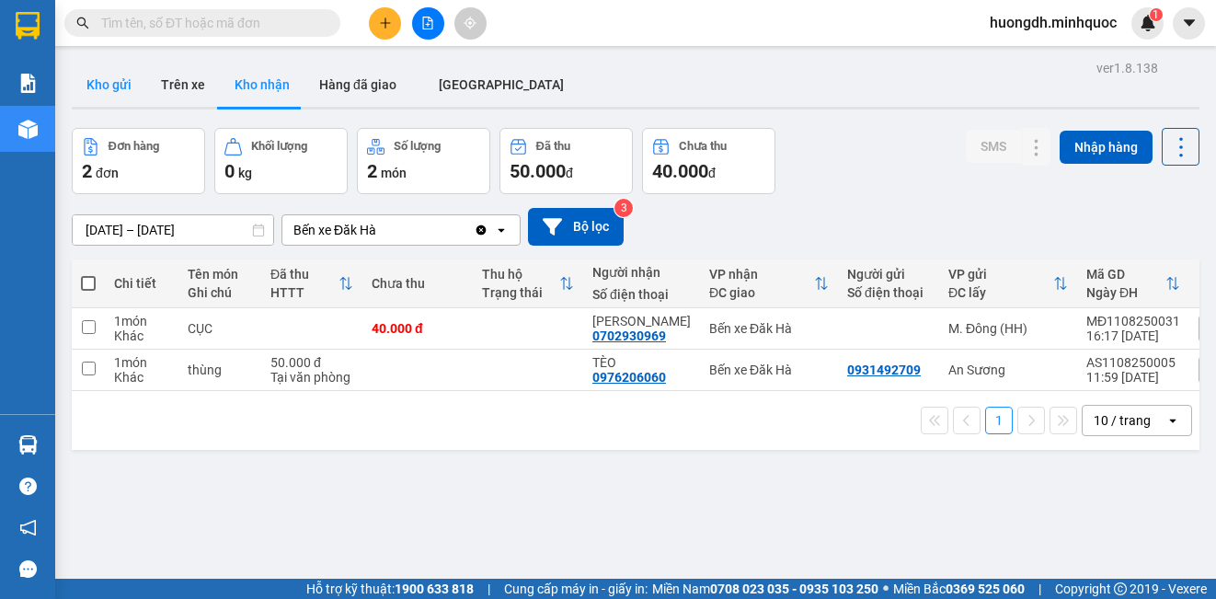
click at [128, 82] on button "Kho gửi" at bounding box center [109, 85] width 74 height 44
